Goal: Information Seeking & Learning: Check status

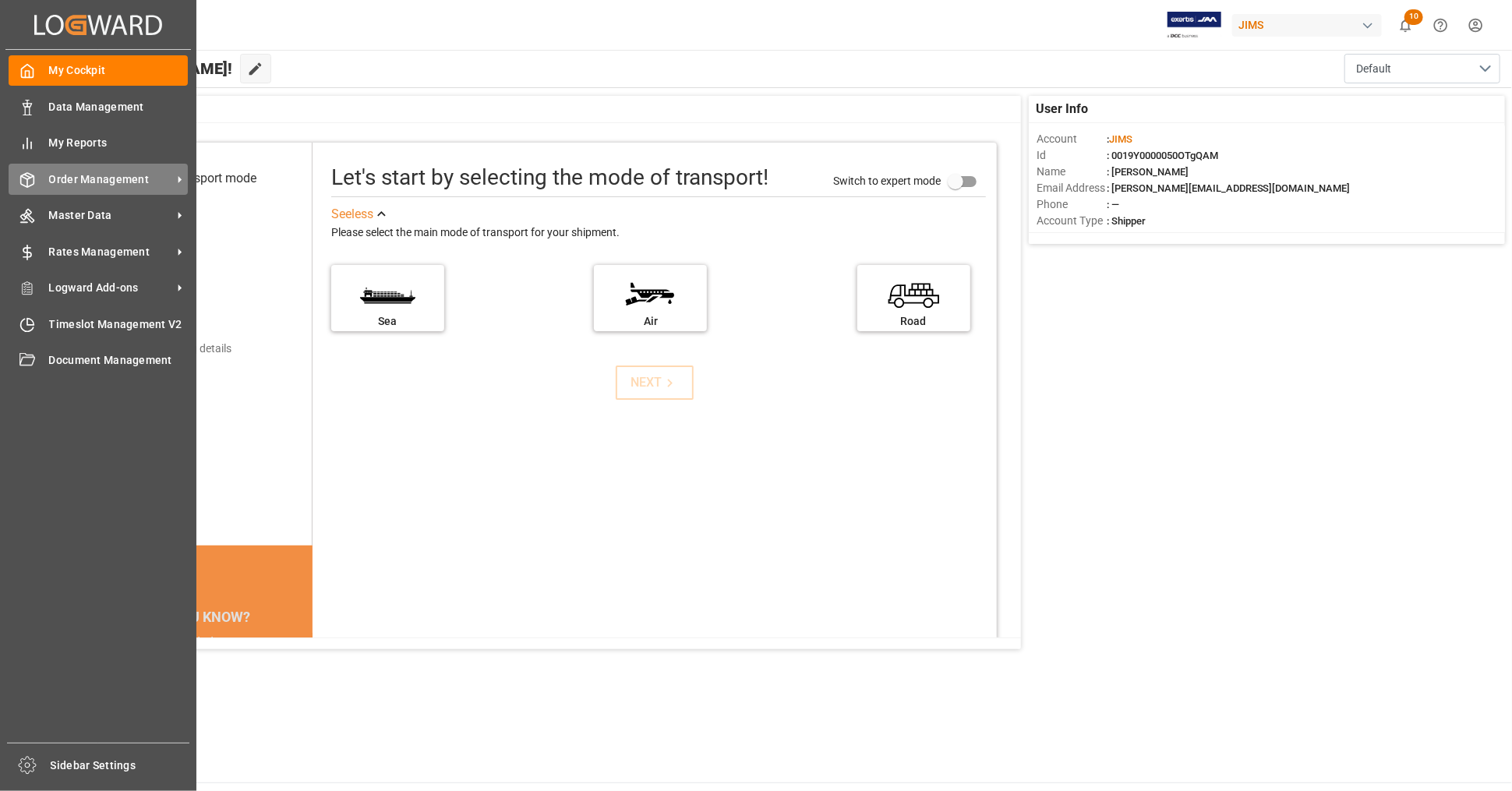
click at [85, 179] on span "Order Management" at bounding box center [110, 179] width 123 height 16
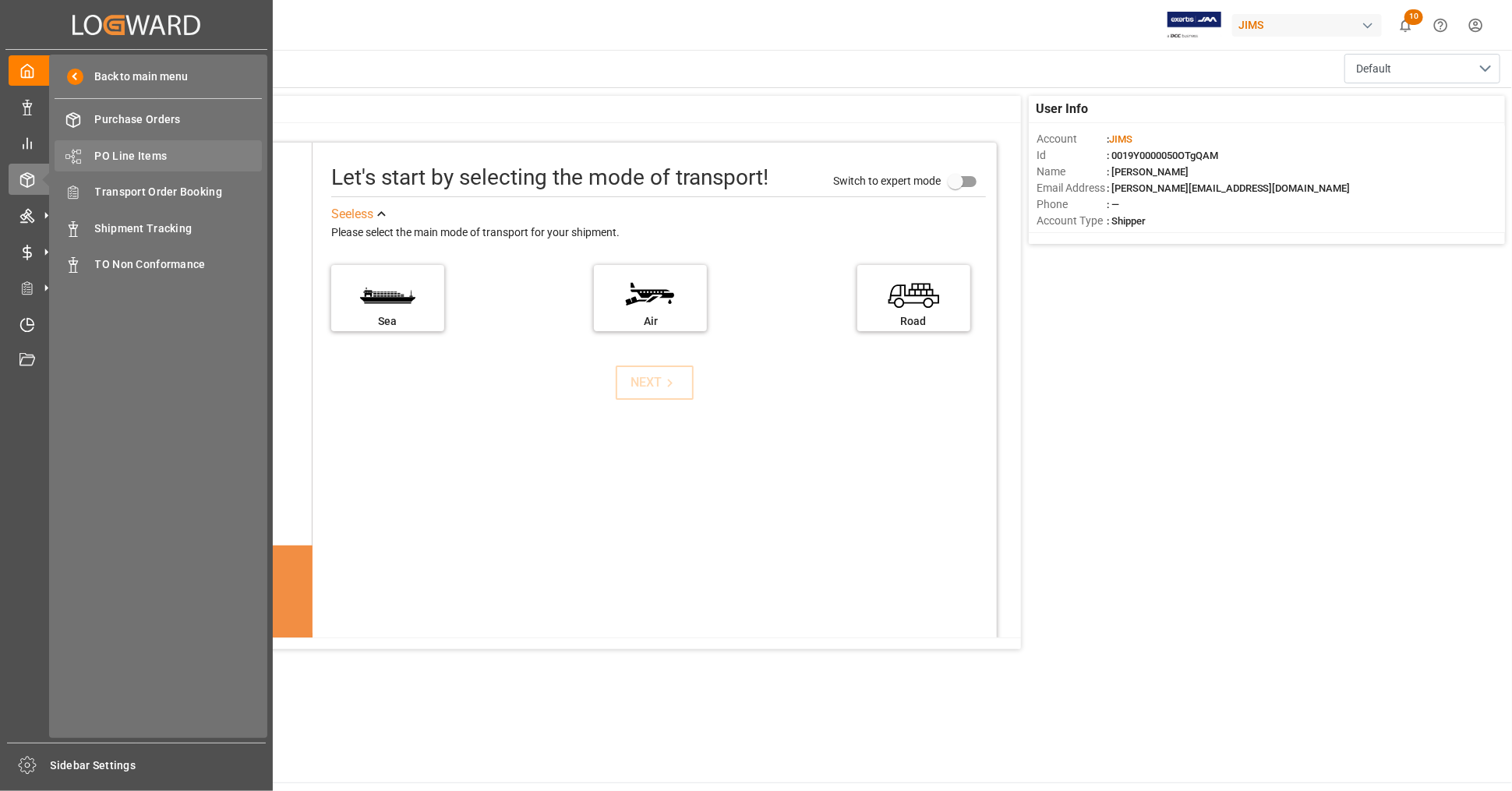
click at [183, 157] on span "PO Line Items" at bounding box center [178, 156] width 167 height 16
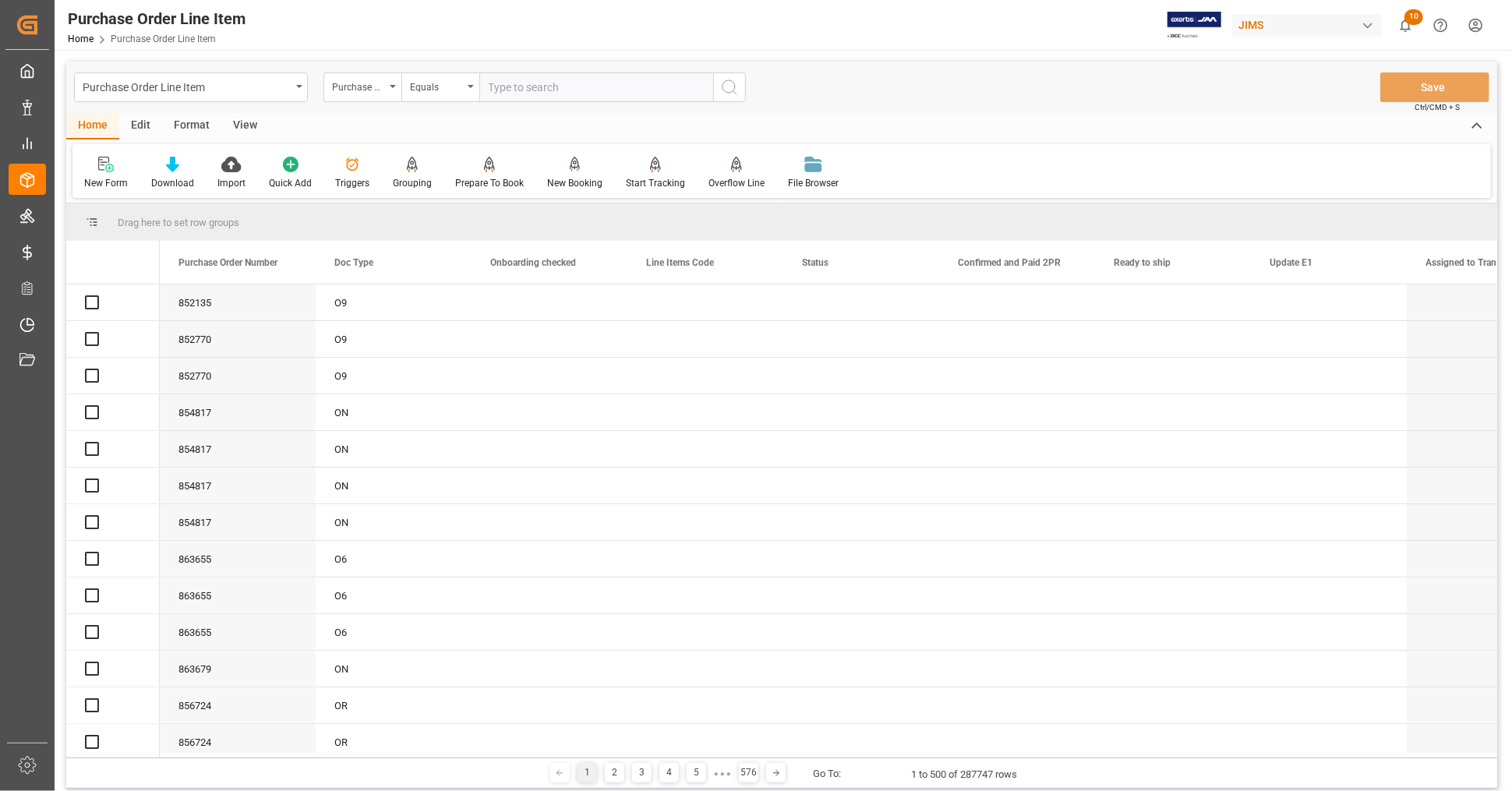
click at [526, 87] on input "text" at bounding box center [597, 87] width 234 height 29
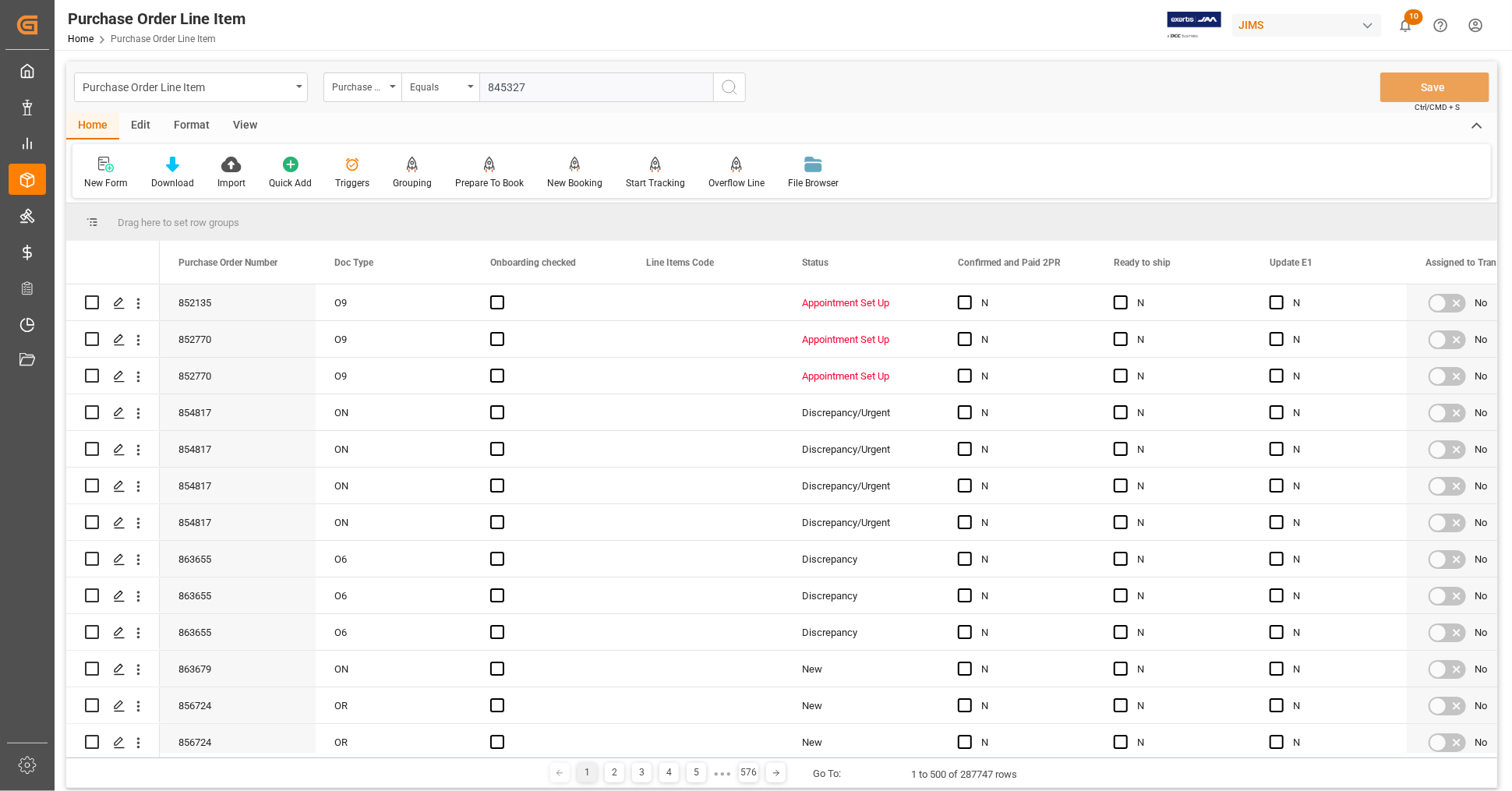
type input "845327"
click at [734, 95] on icon "search button" at bounding box center [729, 88] width 19 height 19
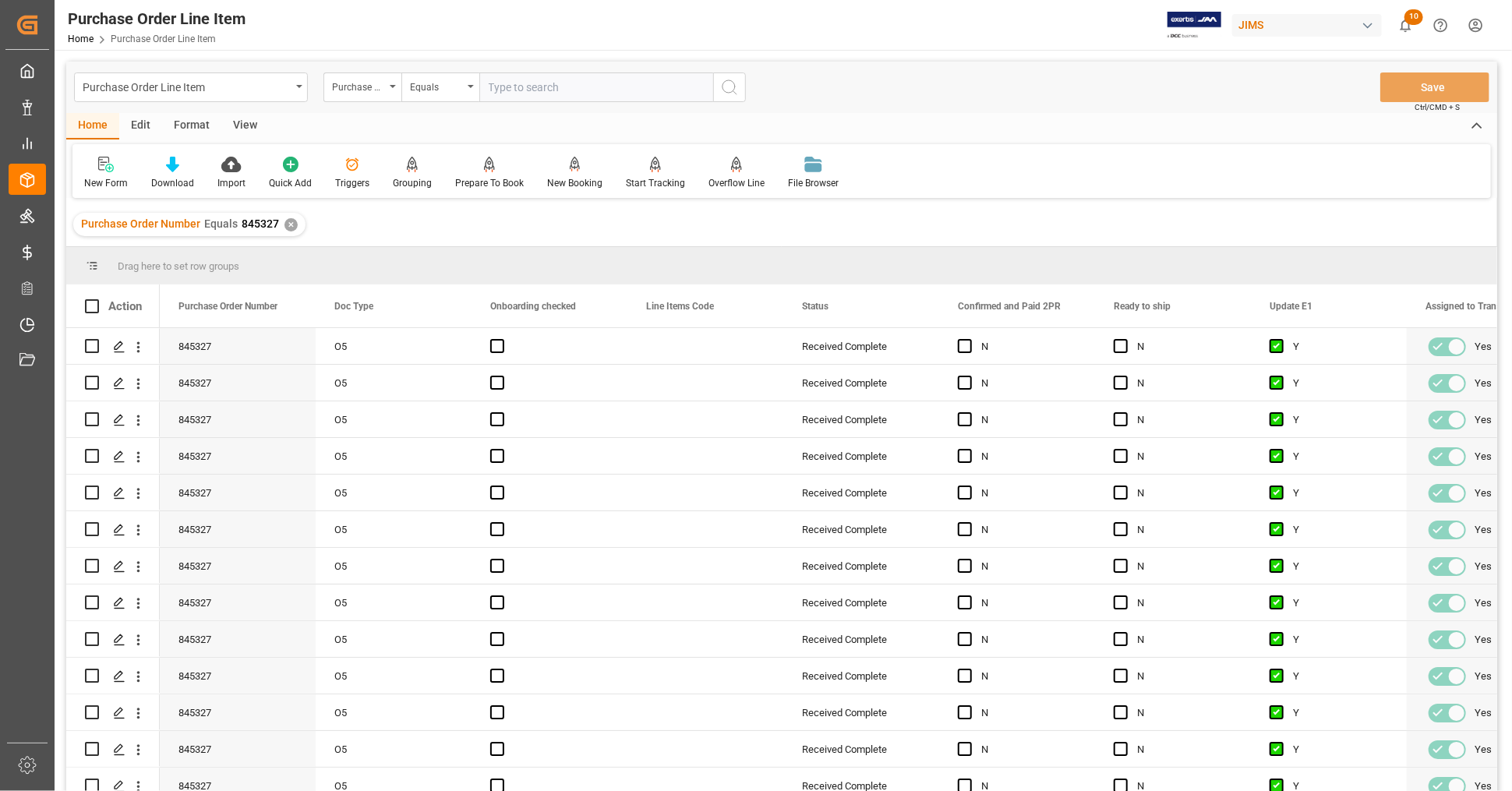
click at [290, 219] on div "✕" at bounding box center [291, 225] width 13 height 13
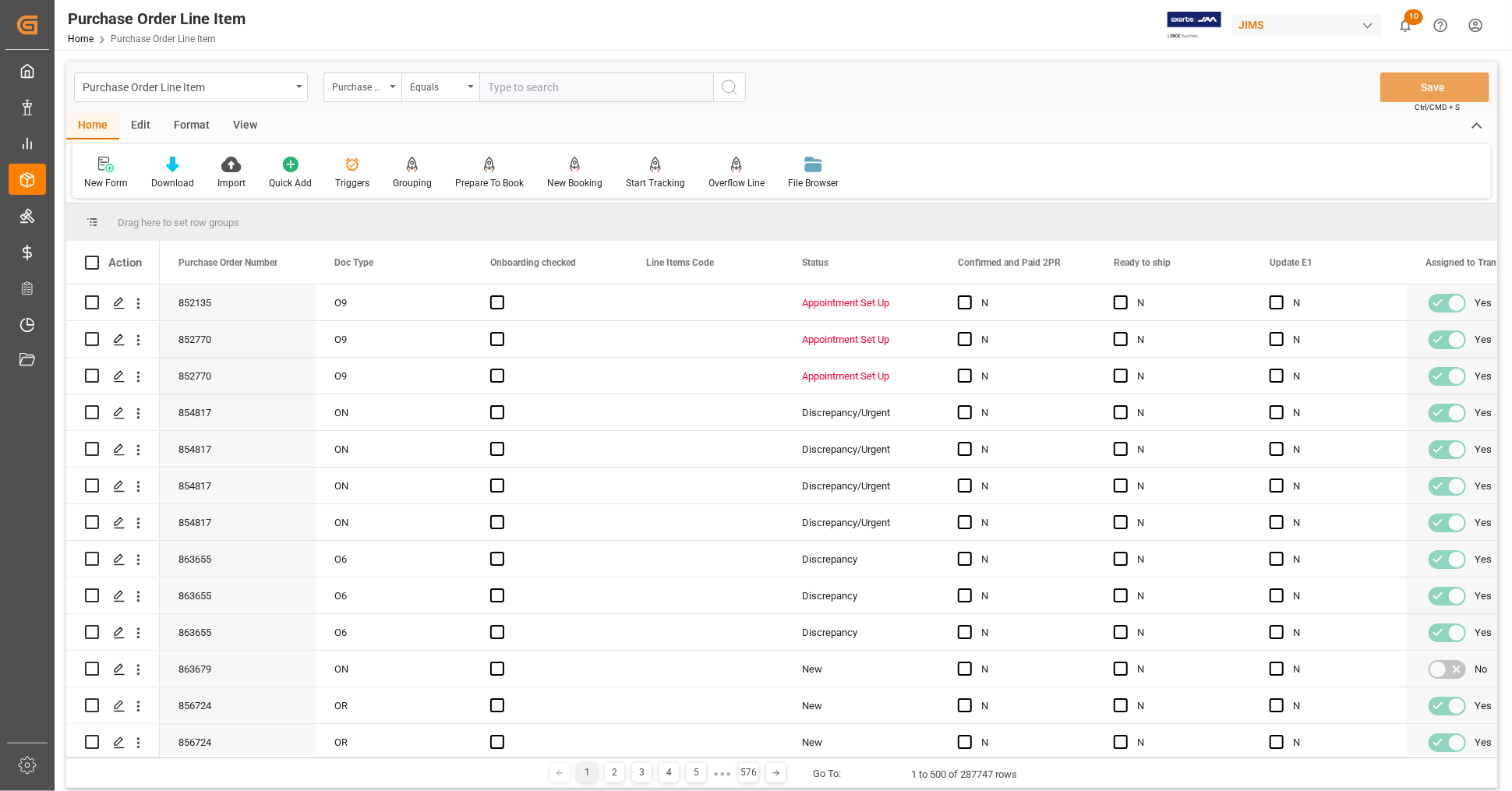
click at [536, 78] on input "text" at bounding box center [597, 87] width 234 height 29
click at [546, 88] on input "text" at bounding box center [597, 87] width 234 height 29
paste input "845327"
type input "845327"
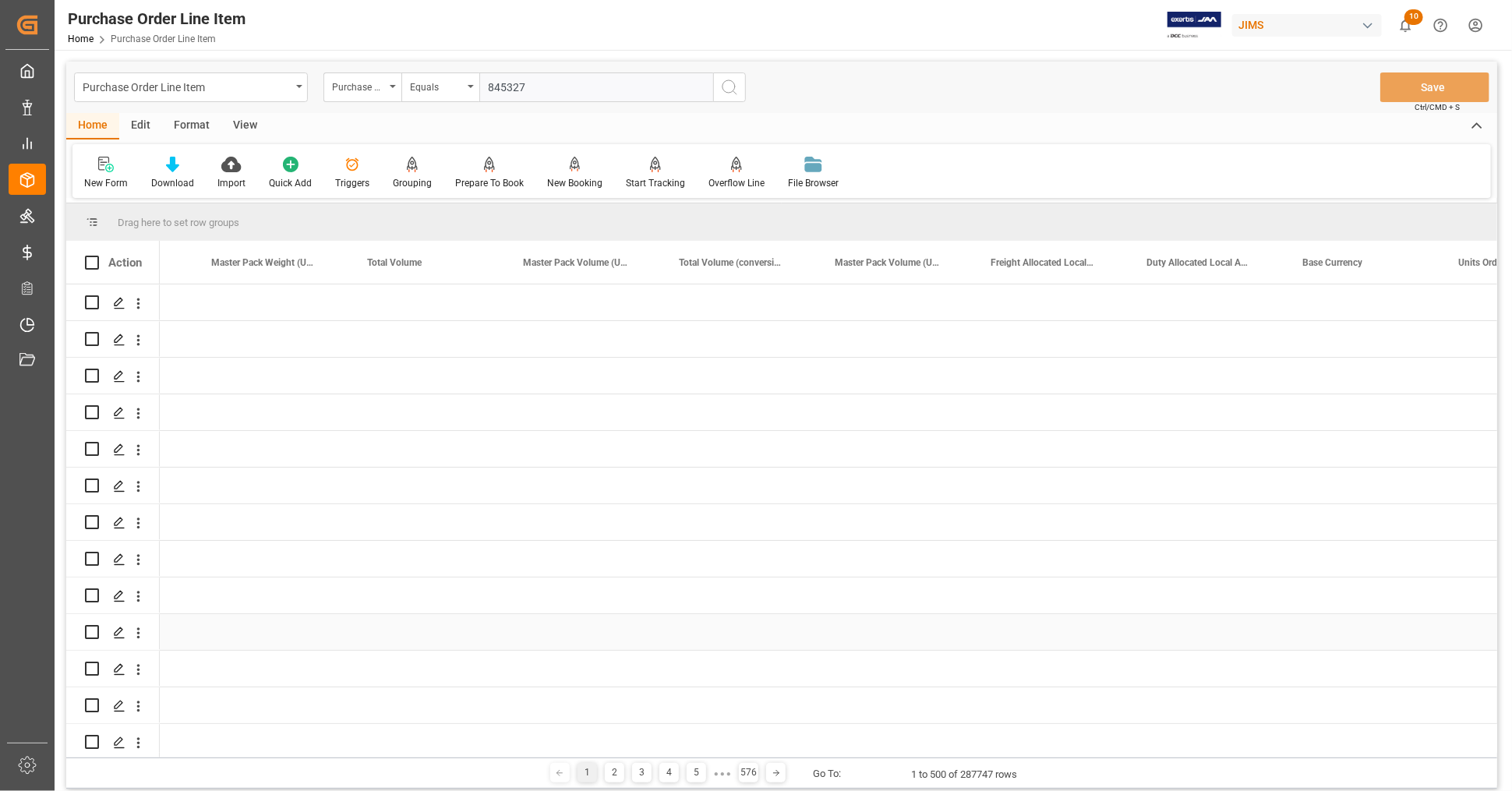
scroll to position [0, 10881]
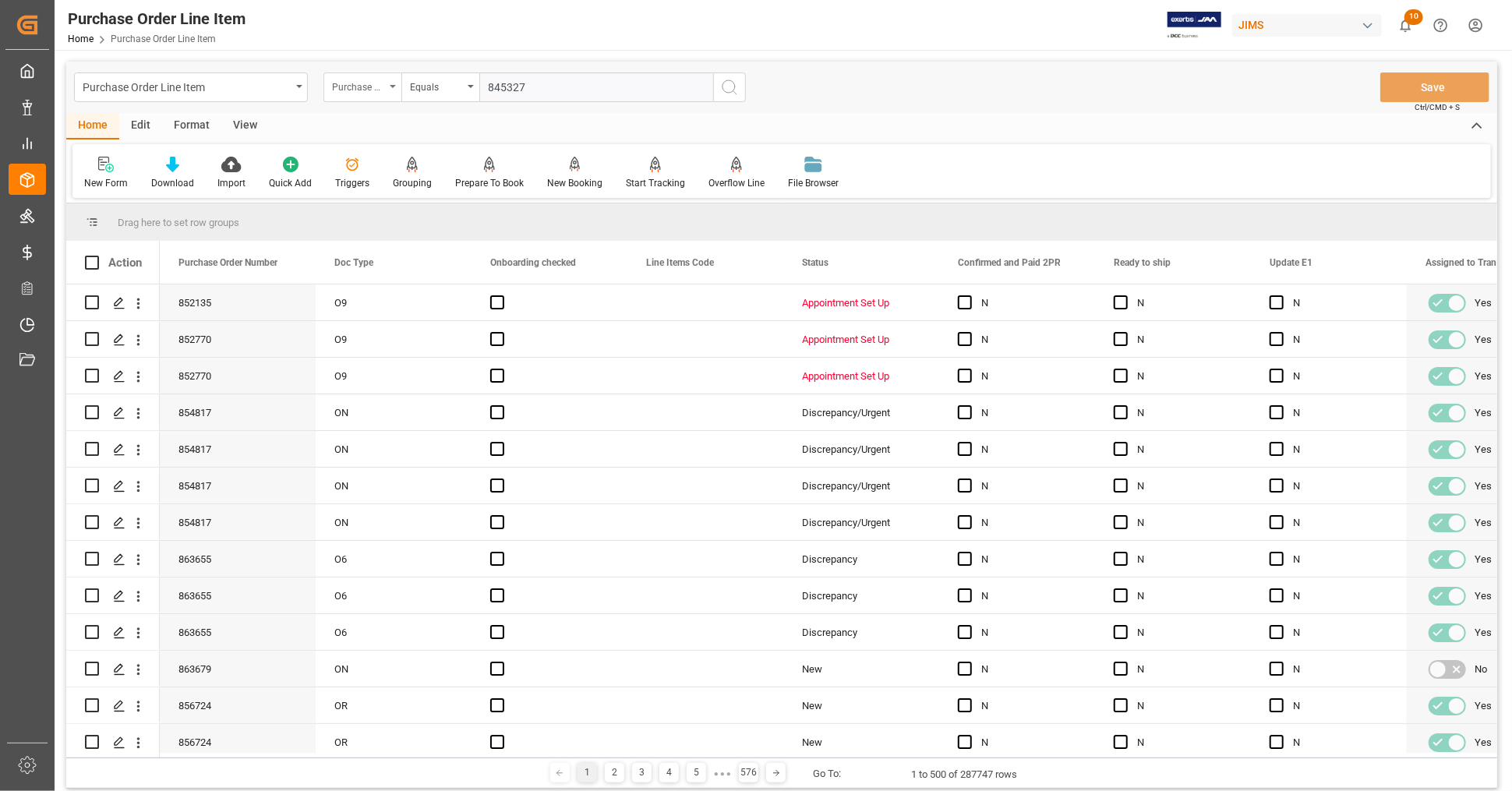
click at [360, 93] on div "Purchase Order Number" at bounding box center [358, 85] width 53 height 18
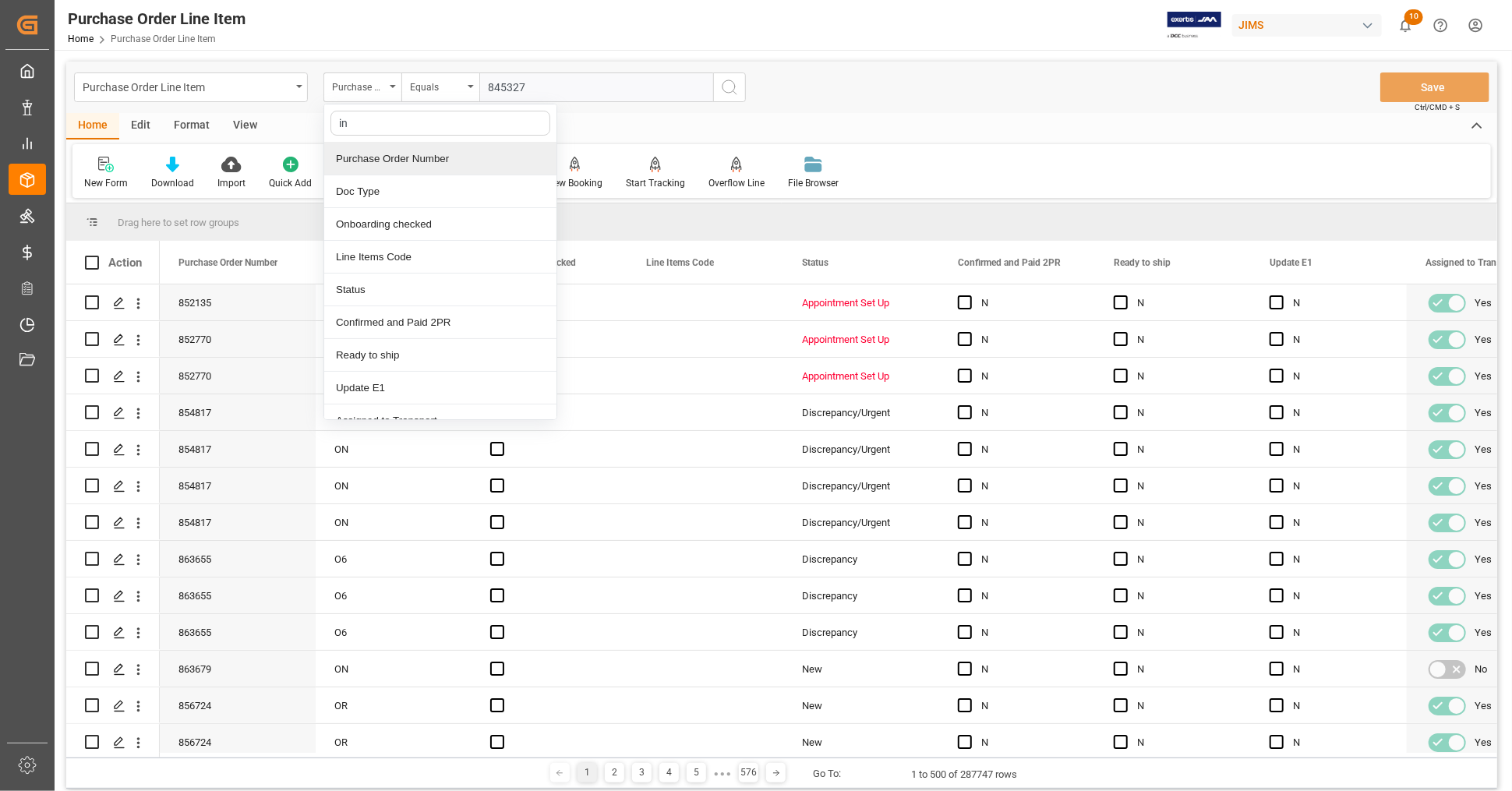
type input "inv"
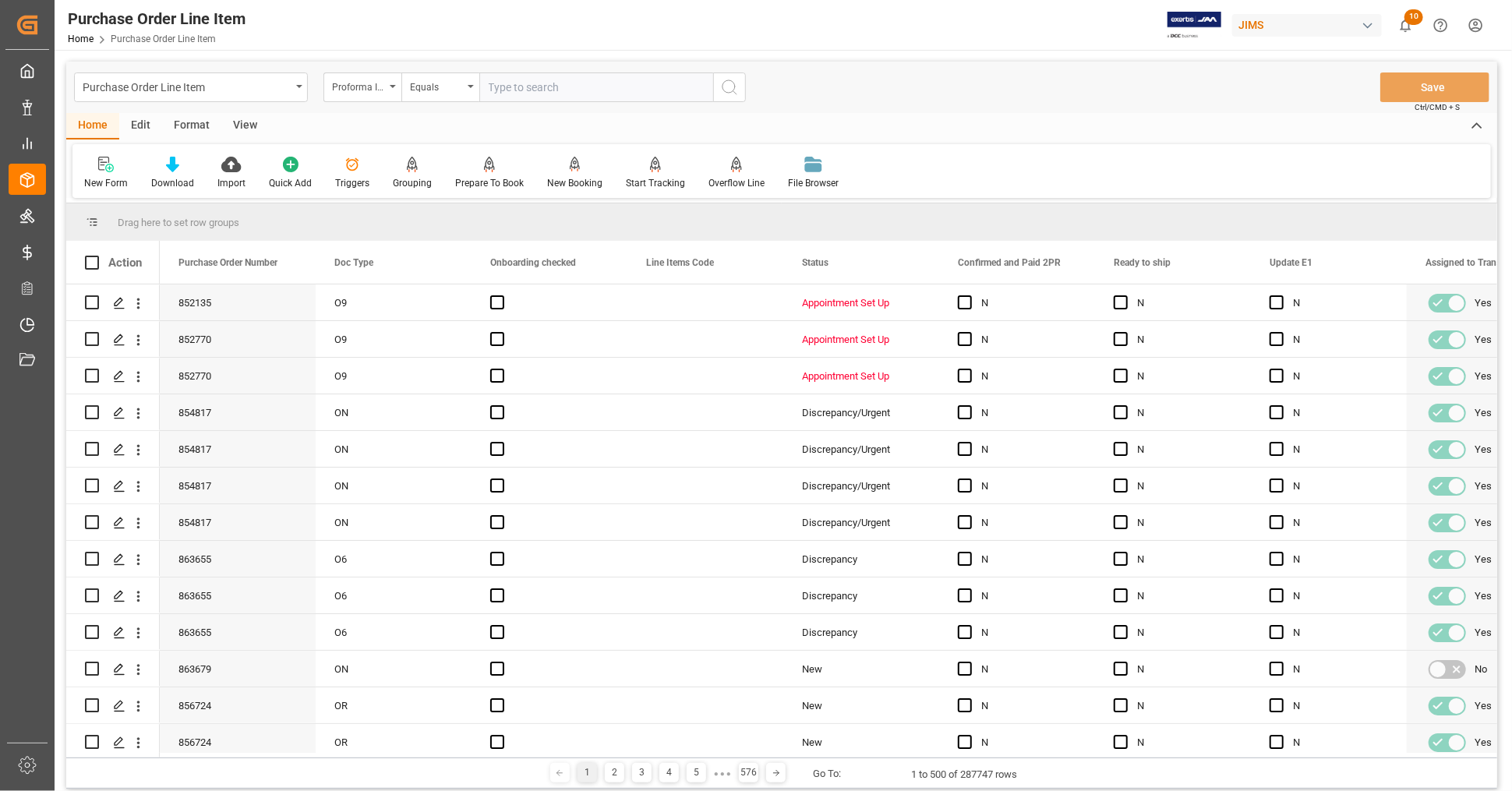
click at [541, 93] on input "text" at bounding box center [597, 87] width 234 height 29
paste input "845327"
type input "845327"
click at [729, 87] on icon "search button" at bounding box center [729, 88] width 19 height 19
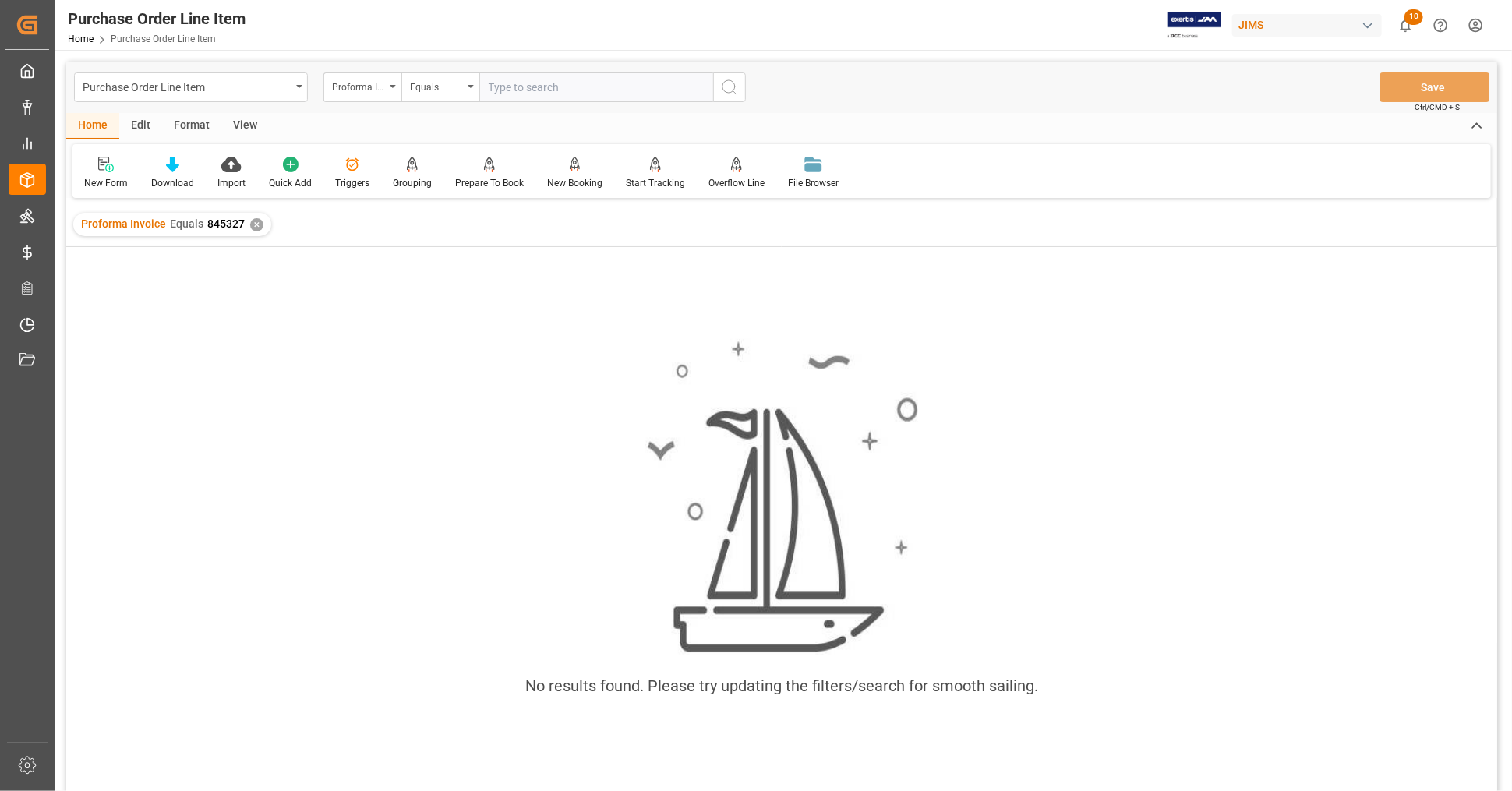
click at [255, 226] on div "✕" at bounding box center [257, 225] width 13 height 13
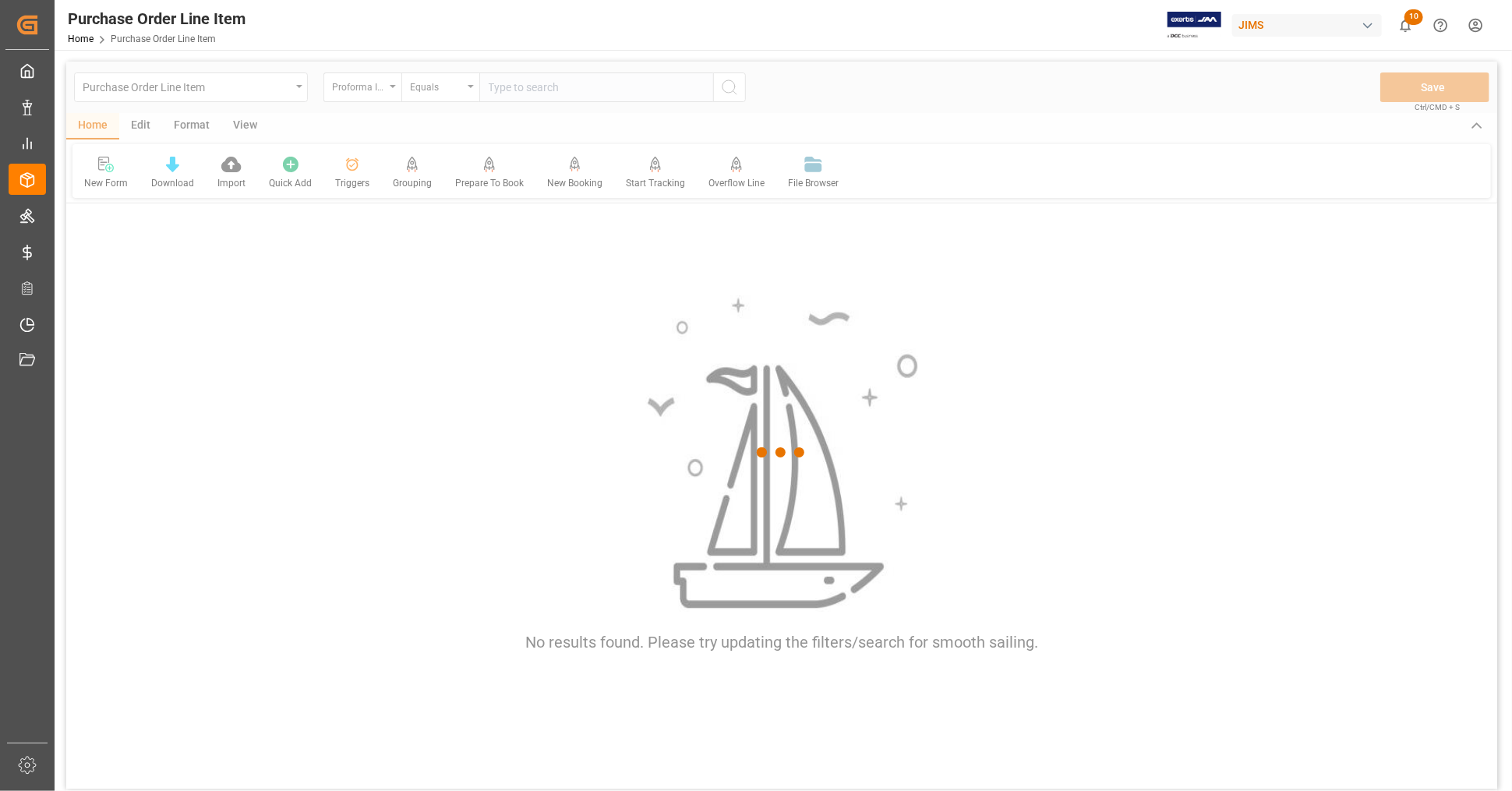
click at [544, 86] on div at bounding box center [782, 452] width 1431 height 782
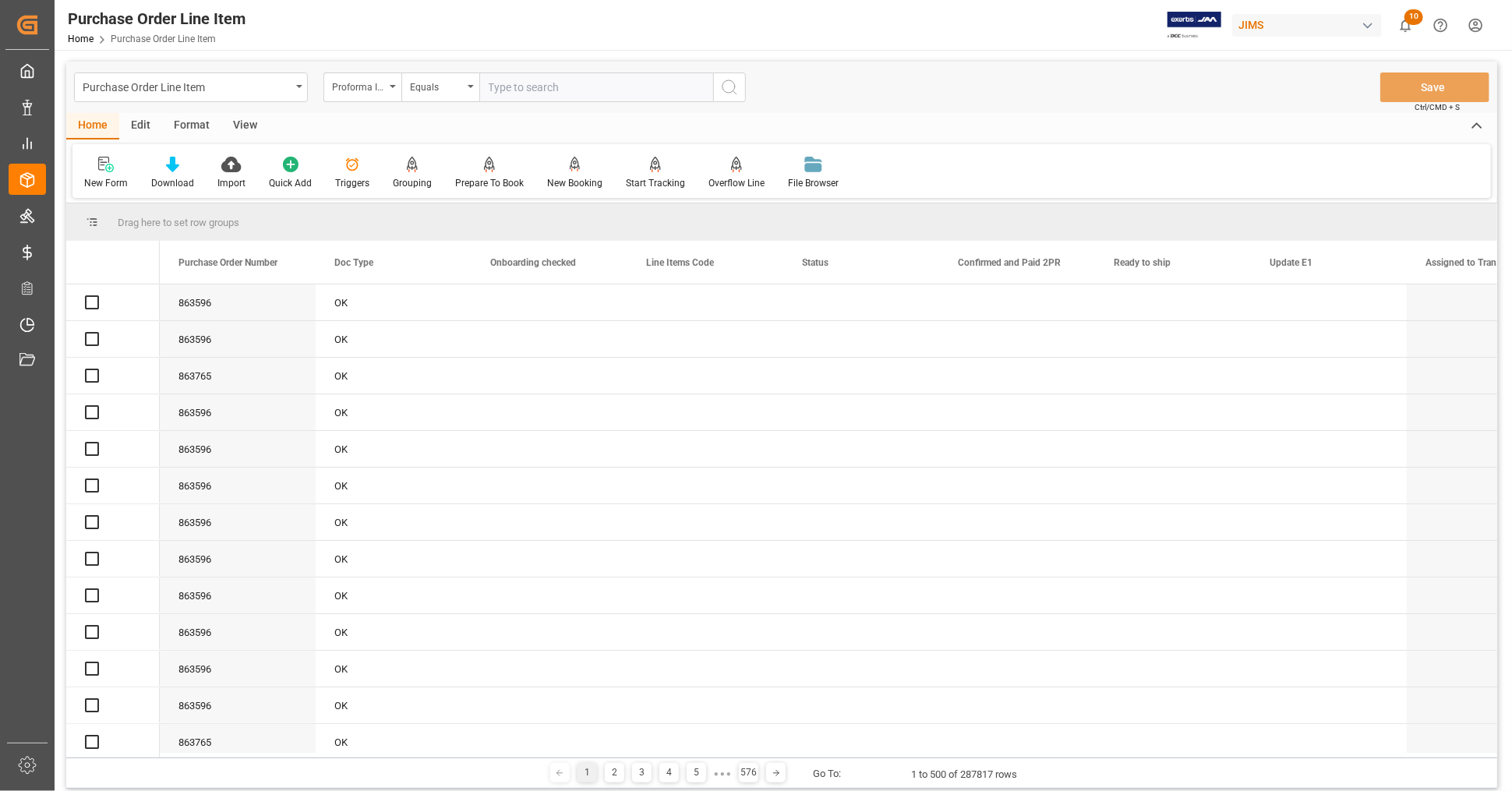
click at [544, 86] on input "text" at bounding box center [597, 87] width 234 height 29
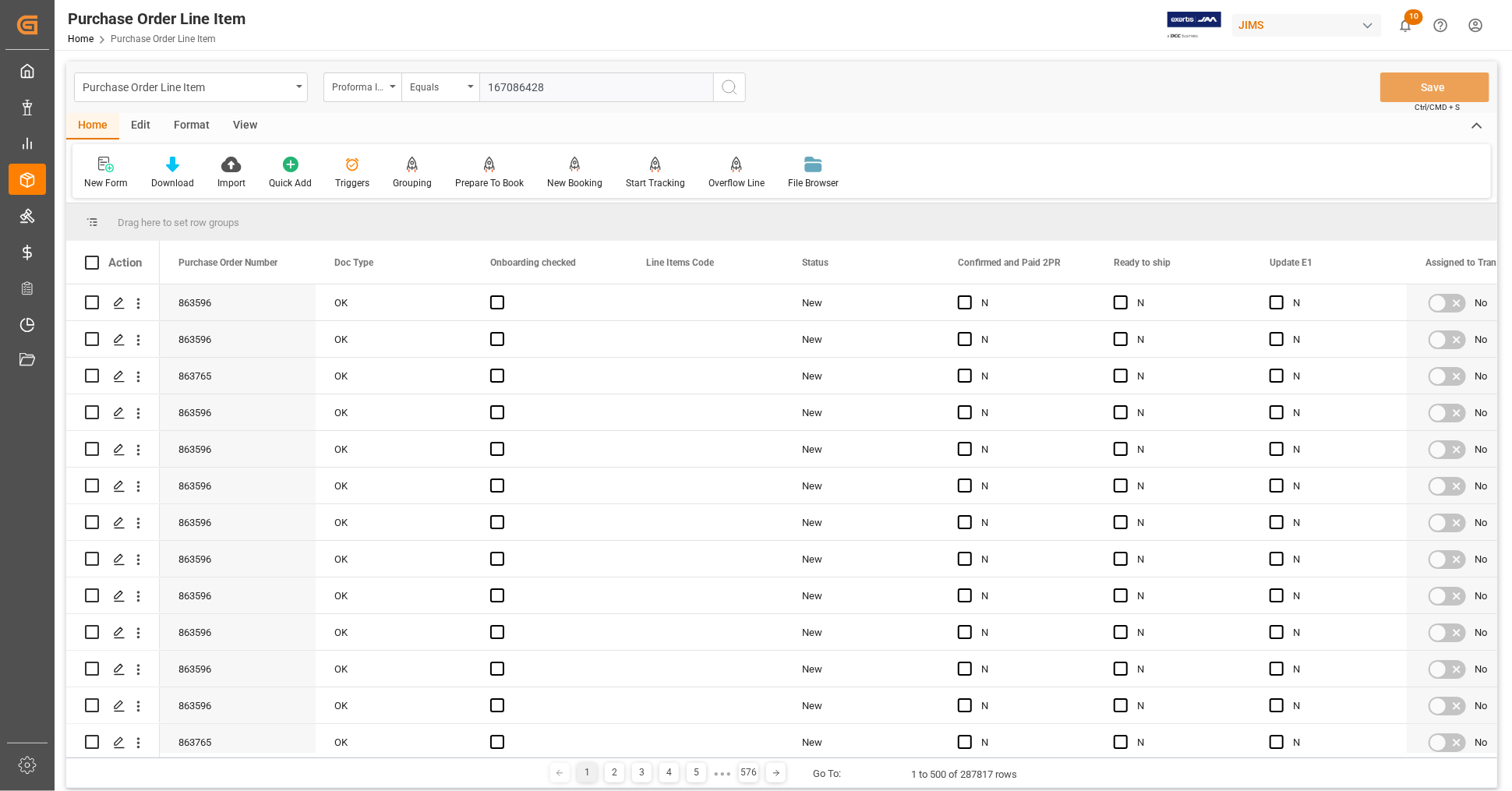
type input "167086428"
click at [736, 86] on icon "search button" at bounding box center [729, 88] width 19 height 19
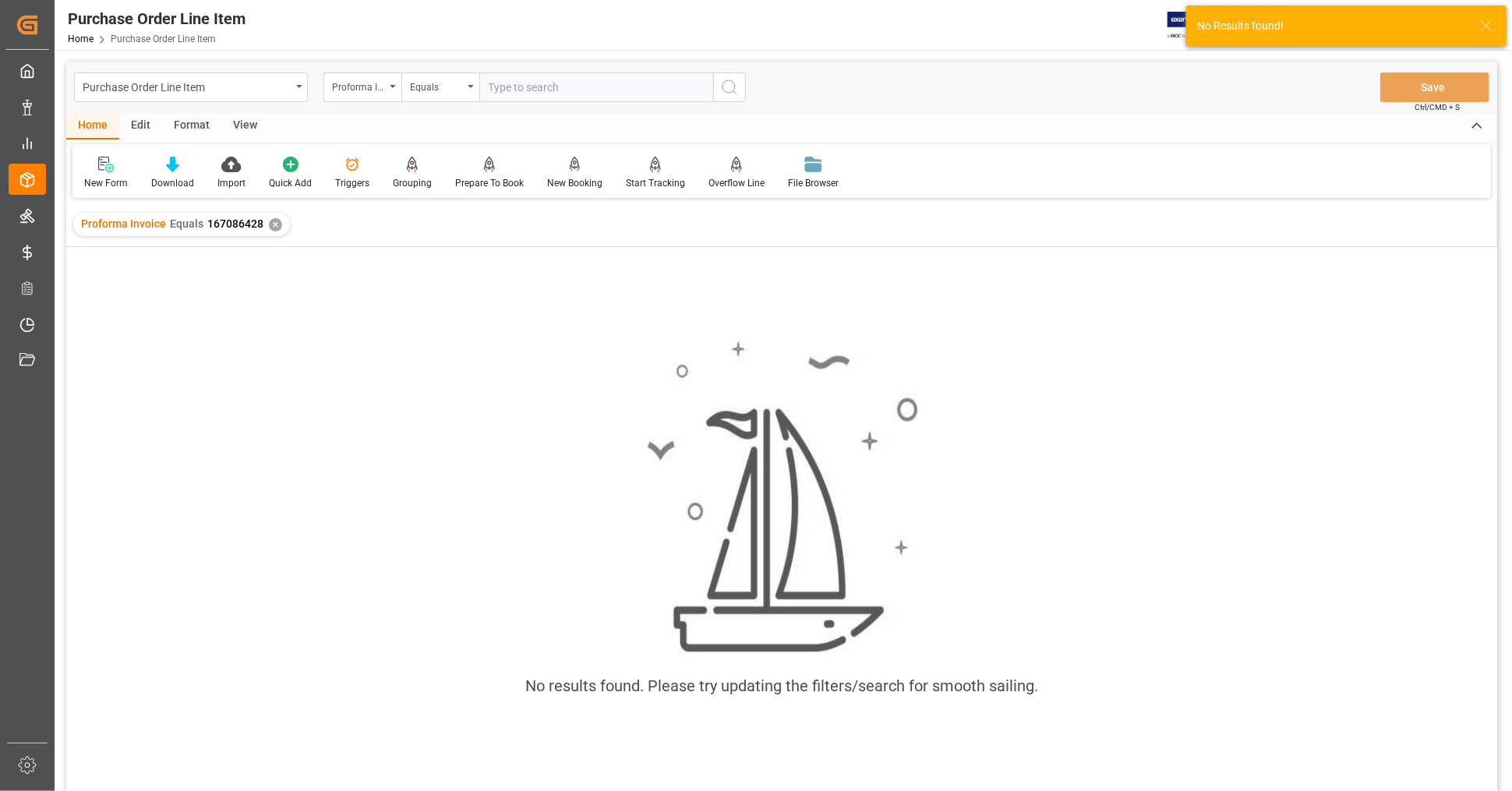
click at [277, 228] on div "✕" at bounding box center [276, 225] width 13 height 13
